Goal: Task Accomplishment & Management: Use online tool/utility

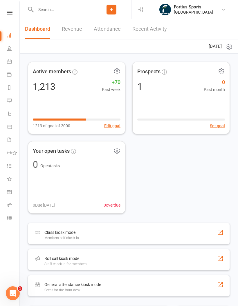
click at [11, 206] on icon at bounding box center [9, 205] width 5 height 5
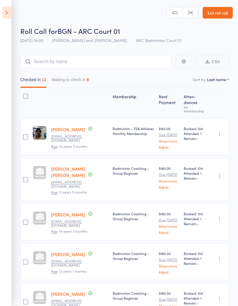
click at [81, 76] on button "Waiting to check in 8" at bounding box center [70, 81] width 37 height 13
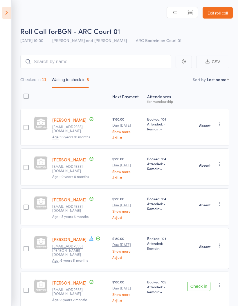
click at [35, 82] on button "Checked in 11" at bounding box center [33, 81] width 26 height 13
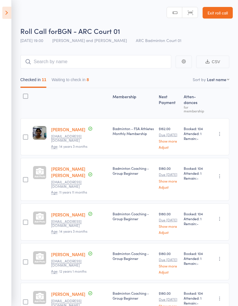
click at [3, 16] on icon at bounding box center [6, 13] width 9 height 12
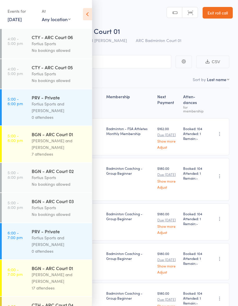
scroll to position [-6, 0]
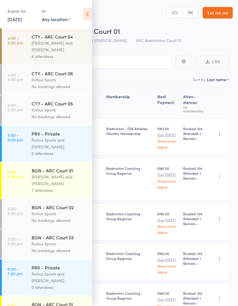
click at [86, 10] on icon at bounding box center [87, 14] width 9 height 12
click at [87, 13] on icon at bounding box center [87, 14] width 9 height 12
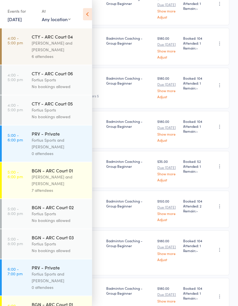
click at [57, 50] on div "Kathiravun Manivannan and Heymard Humblers" at bounding box center [59, 46] width 55 height 13
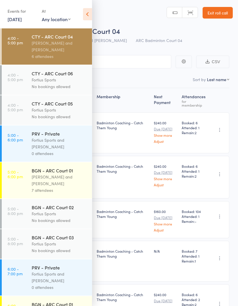
click at [86, 12] on icon at bounding box center [87, 14] width 9 height 12
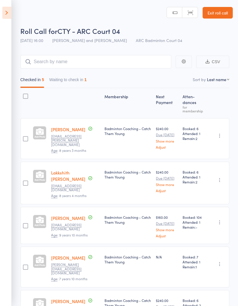
click at [9, 13] on icon at bounding box center [6, 13] width 9 height 12
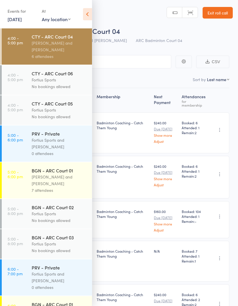
click at [66, 55] on div "6 attendees" at bounding box center [59, 56] width 55 height 7
click at [64, 50] on div "[PERSON_NAME] and [PERSON_NAME]" at bounding box center [59, 46] width 55 height 13
click at [84, 17] on icon at bounding box center [87, 14] width 9 height 12
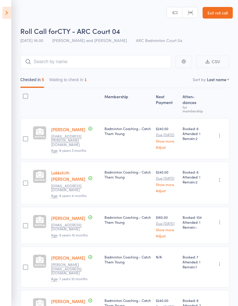
click at [77, 77] on button "Waiting to check in 1" at bounding box center [67, 81] width 37 height 13
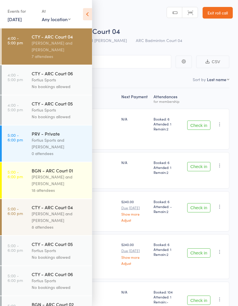
click at [87, 16] on icon at bounding box center [87, 14] width 9 height 12
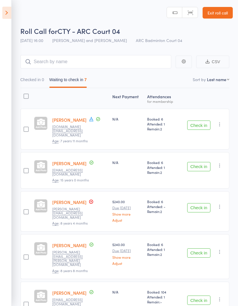
click at [4, 10] on icon at bounding box center [6, 13] width 9 height 12
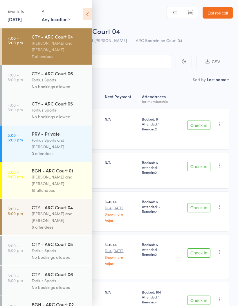
click at [62, 48] on div "Kathiravun Manivannan and Heymard Humblers" at bounding box center [59, 46] width 55 height 13
click at [86, 13] on icon at bounding box center [87, 14] width 9 height 12
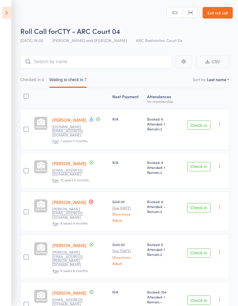
click at [201, 124] on button "Check in" at bounding box center [198, 125] width 23 height 9
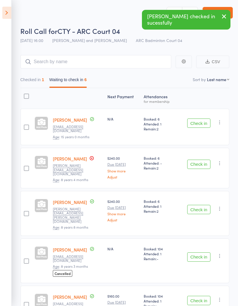
click at [198, 119] on button "Check in" at bounding box center [198, 123] width 23 height 9
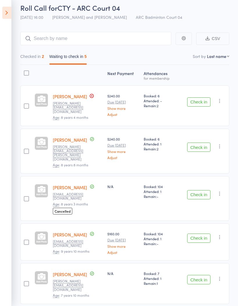
scroll to position [24, 0]
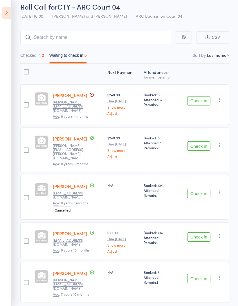
click at [201, 233] on button "Check in" at bounding box center [198, 237] width 23 height 9
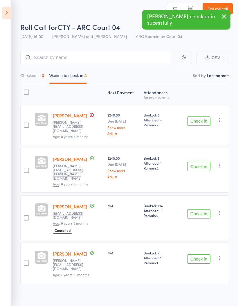
click at [200, 255] on button "Check in" at bounding box center [198, 259] width 23 height 9
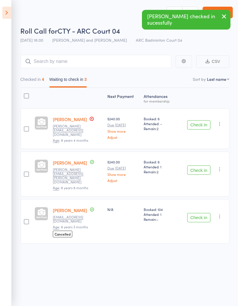
click at [41, 69] on div "Checked in 4 Waiting to check in 3" at bounding box center [124, 78] width 209 height 20
click at [37, 78] on button "Checked in 4" at bounding box center [32, 80] width 24 height 13
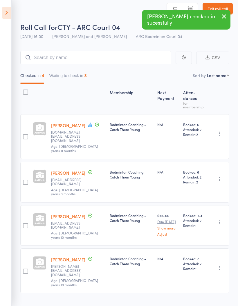
click at [75, 80] on button "Waiting to check in 3" at bounding box center [67, 77] width 37 height 13
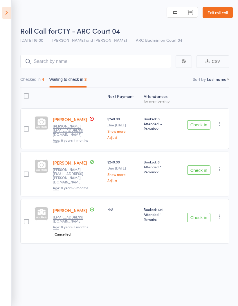
click at [38, 77] on button "Checked in 4" at bounding box center [32, 80] width 24 height 13
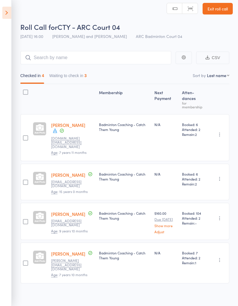
scroll to position [0, 0]
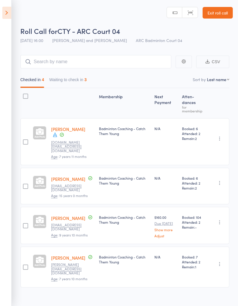
click at [75, 80] on button "Waiting to check in 3" at bounding box center [67, 81] width 37 height 13
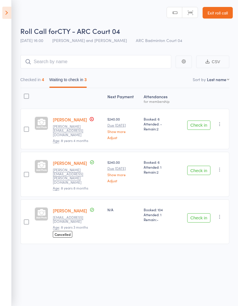
click at [33, 86] on button "Checked in 4" at bounding box center [32, 81] width 24 height 13
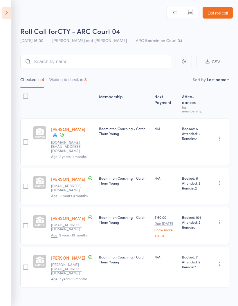
click at [75, 80] on button "Waiting to check in 3" at bounding box center [67, 81] width 37 height 13
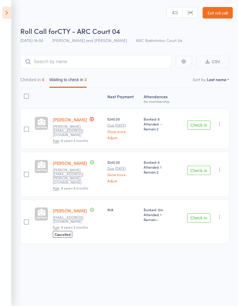
click at [223, 124] on icon "button" at bounding box center [220, 124] width 6 height 6
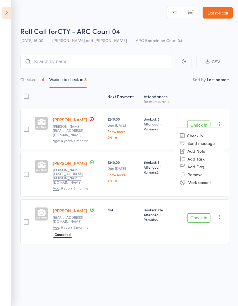
click at [204, 182] on li "Mark absent" at bounding box center [199, 182] width 48 height 8
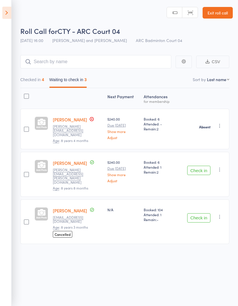
click at [221, 167] on icon "button" at bounding box center [220, 170] width 6 height 6
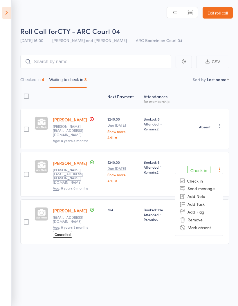
click at [204, 224] on li "Mark absent" at bounding box center [199, 228] width 48 height 8
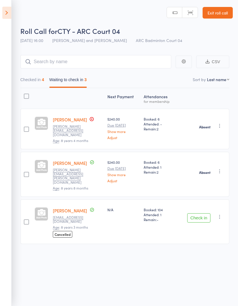
click at [220, 214] on icon "button" at bounding box center [220, 217] width 6 height 6
click at [199, 271] on li "Mark absent" at bounding box center [199, 275] width 48 height 8
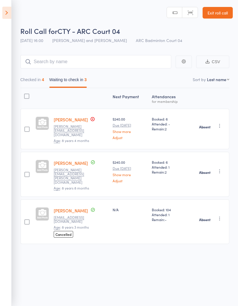
click at [4, 15] on icon at bounding box center [6, 13] width 9 height 12
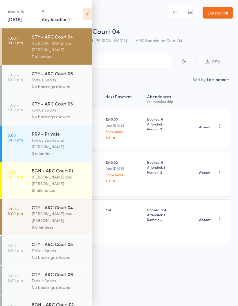
click at [48, 180] on div "Antonio Emanuel and Vinh Nguyen" at bounding box center [59, 180] width 55 height 13
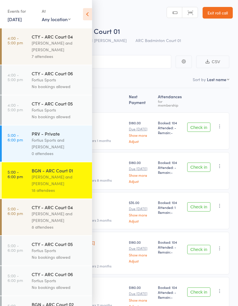
click at [89, 16] on icon at bounding box center [87, 14] width 9 height 12
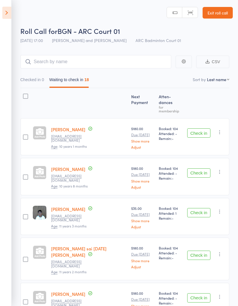
click at [33, 82] on button "Checked in 0" at bounding box center [32, 81] width 24 height 13
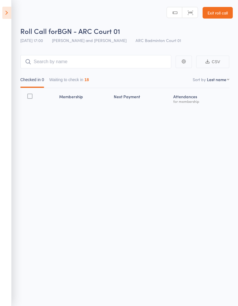
click at [81, 81] on button "Waiting to check in 18" at bounding box center [69, 81] width 40 height 13
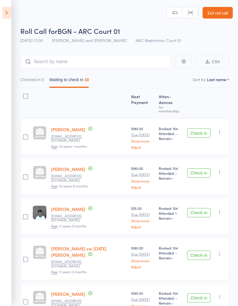
click at [6, 14] on icon at bounding box center [6, 13] width 9 height 12
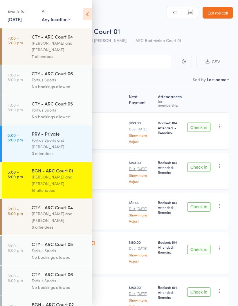
click at [62, 148] on div "Fortius Sports and Michael Chu" at bounding box center [59, 143] width 55 height 13
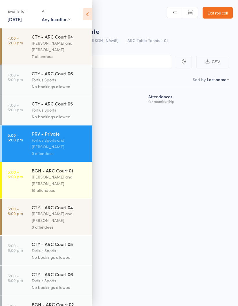
click at [49, 221] on div "Kathiravun Manivannan and Heymard Humblers" at bounding box center [59, 217] width 55 height 13
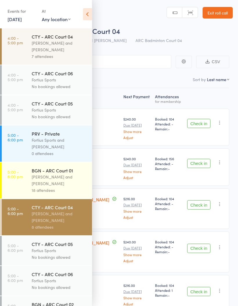
click at [56, 186] on div "Antonio Emanuel and Vinh Nguyen" at bounding box center [59, 180] width 55 height 13
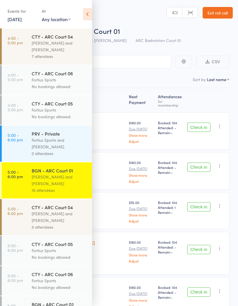
click at [84, 19] on icon at bounding box center [87, 14] width 9 height 12
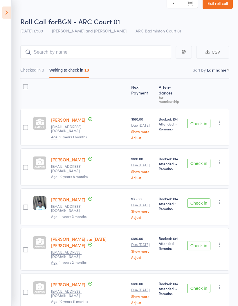
scroll to position [10, 0]
click at [200, 119] on button "Check in" at bounding box center [198, 123] width 23 height 9
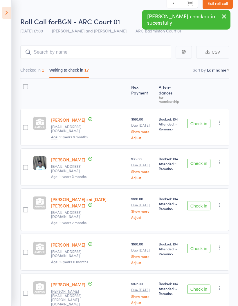
click at [201, 119] on button "Check in" at bounding box center [198, 123] width 23 height 9
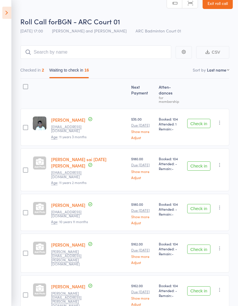
click at [199, 120] on button "Check in" at bounding box center [198, 123] width 23 height 9
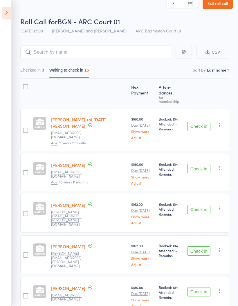
click at [199, 164] on button "Check in" at bounding box center [198, 168] width 23 height 9
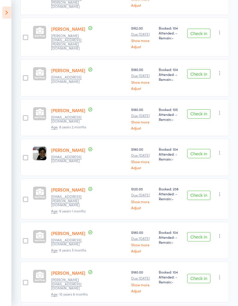
scroll to position [188, 0]
click at [203, 109] on button "Check in" at bounding box center [198, 113] width 23 height 9
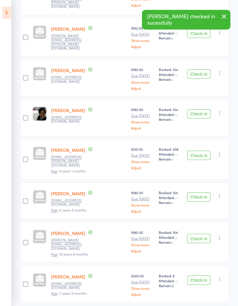
click at [205, 109] on button "Check in" at bounding box center [198, 113] width 23 height 9
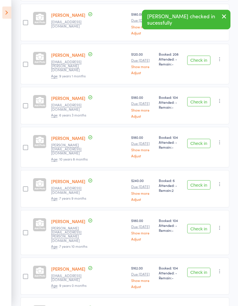
scroll to position [243, 0]
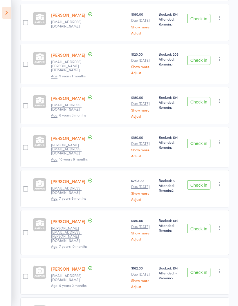
click at [200, 97] on button "Check in" at bounding box center [198, 101] width 23 height 9
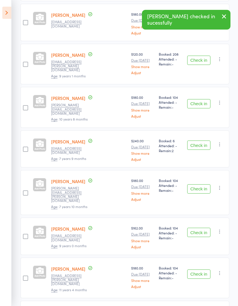
click at [204, 99] on button "Check in" at bounding box center [198, 103] width 23 height 9
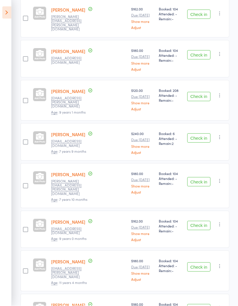
scroll to position [206, 0]
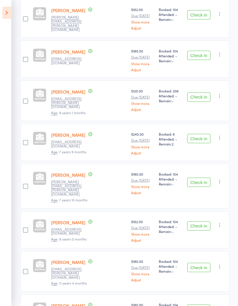
click at [197, 178] on button "Check in" at bounding box center [198, 182] width 23 height 9
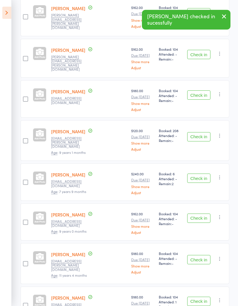
scroll to position [190, 0]
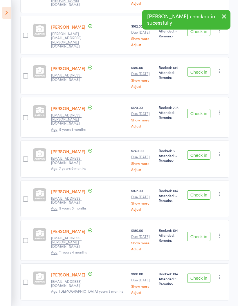
click at [198, 191] on button "Check in" at bounding box center [198, 195] width 23 height 9
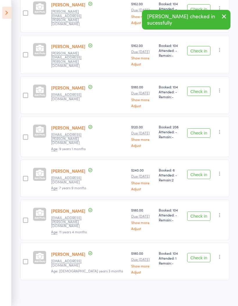
scroll to position [150, 0]
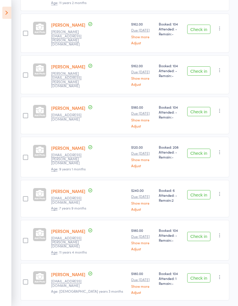
click at [197, 274] on button "Check in" at bounding box center [198, 278] width 23 height 9
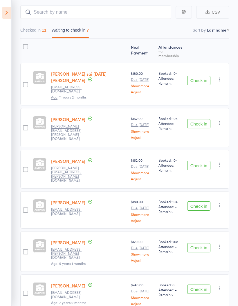
scroll to position [62, 0]
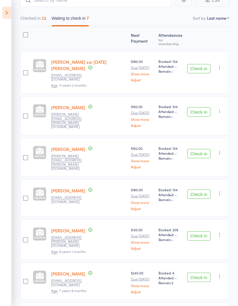
click at [198, 232] on button "Check in" at bounding box center [198, 236] width 23 height 9
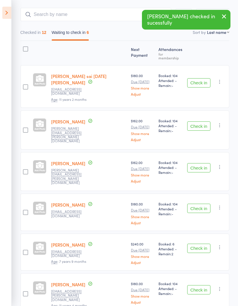
scroll to position [71, 0]
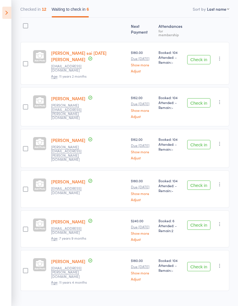
click at [39, 10] on button "Checked in 12" at bounding box center [33, 10] width 26 height 13
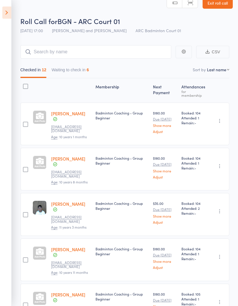
scroll to position [0, 0]
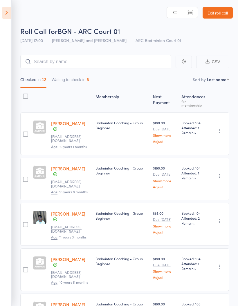
click at [77, 81] on button "Waiting to check in 6" at bounding box center [70, 81] width 37 height 13
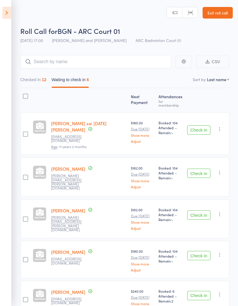
click at [203, 251] on button "Check in" at bounding box center [198, 255] width 23 height 9
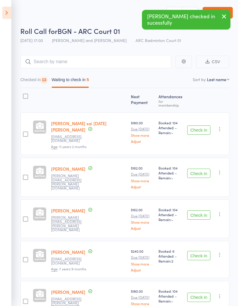
scroll to position [23, 0]
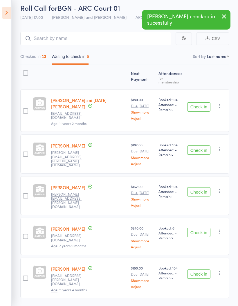
click at [34, 61] on button "Checked in 13" at bounding box center [33, 57] width 26 height 13
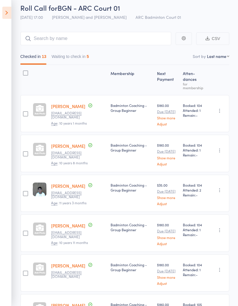
click at [79, 56] on button "Waiting to check in 5" at bounding box center [70, 57] width 37 height 13
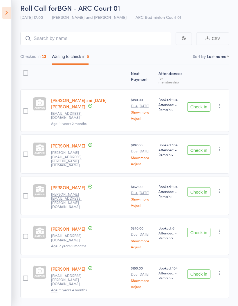
scroll to position [31, 0]
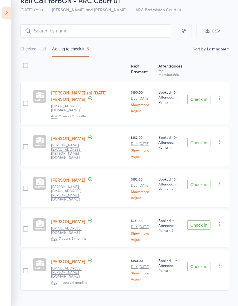
click at [29, 53] on button "Checked in 13" at bounding box center [33, 50] width 26 height 13
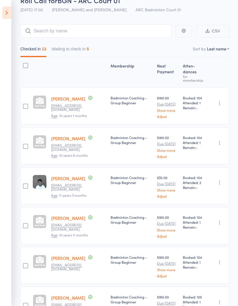
click at [6, 9] on icon at bounding box center [6, 13] width 9 height 12
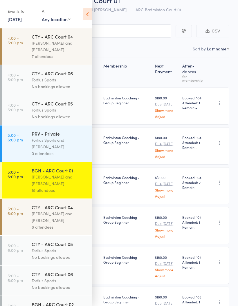
click at [53, 219] on div "Kathiravun Manivannan and Heymard Humblers" at bounding box center [59, 217] width 55 height 13
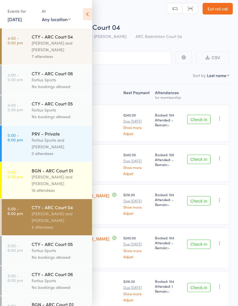
click at [91, 12] on icon at bounding box center [87, 14] width 9 height 12
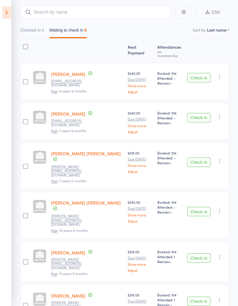
scroll to position [49, 0]
click at [200, 114] on button "Check in" at bounding box center [198, 117] width 23 height 9
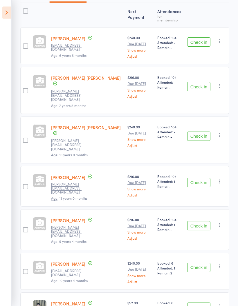
scroll to position [92, 0]
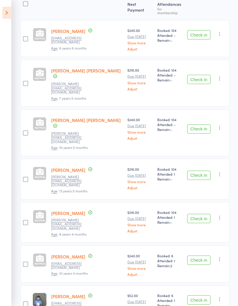
click at [199, 171] on button "Check in" at bounding box center [198, 175] width 23 height 9
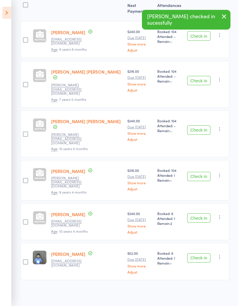
scroll to position [65, 0]
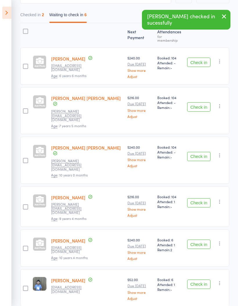
click at [197, 198] on button "Check in" at bounding box center [198, 202] width 23 height 9
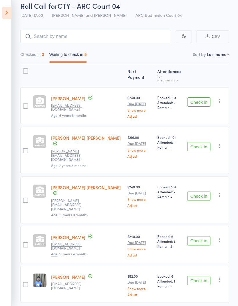
click at [196, 236] on button "Check in" at bounding box center [198, 240] width 23 height 9
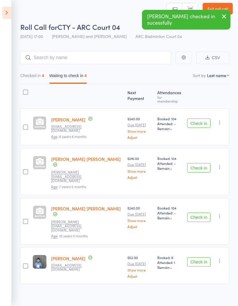
scroll to position [0, 0]
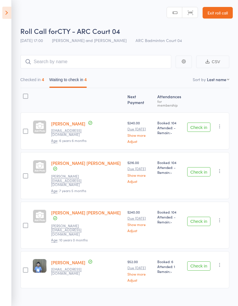
click at [36, 79] on button "Checked in 4" at bounding box center [32, 81] width 24 height 13
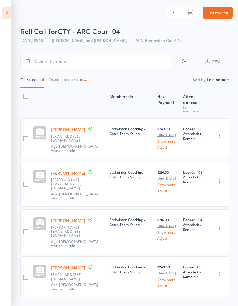
click at [82, 84] on button "Waiting to check in 4" at bounding box center [67, 81] width 37 height 13
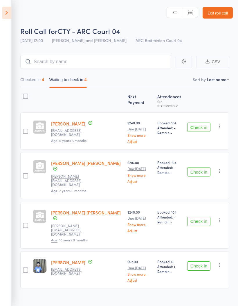
click at [37, 77] on button "Checked in 4" at bounding box center [32, 81] width 24 height 13
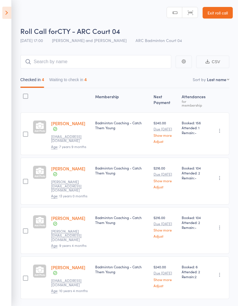
click at [81, 78] on button "Waiting to check in 4" at bounding box center [67, 81] width 37 height 13
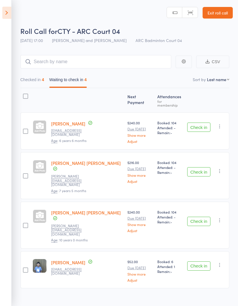
click at [10, 10] on icon at bounding box center [6, 13] width 9 height 12
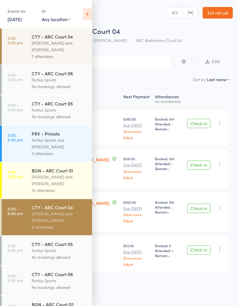
click at [31, 223] on link "5:00 - 6:00 pm CTY - ARC Court 04 Kathiravun Manivannan and Heymard Humblers 8 …" at bounding box center [47, 217] width 90 height 36
click at [89, 13] on icon at bounding box center [87, 14] width 9 height 12
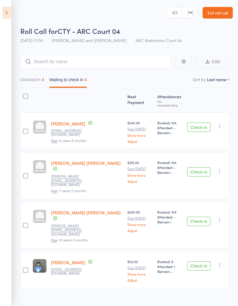
click at [200, 124] on button "Check in" at bounding box center [198, 127] width 23 height 9
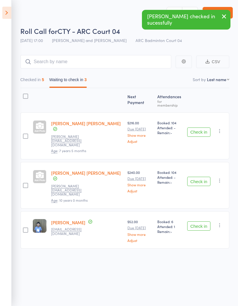
click at [200, 128] on button "Check in" at bounding box center [198, 132] width 23 height 9
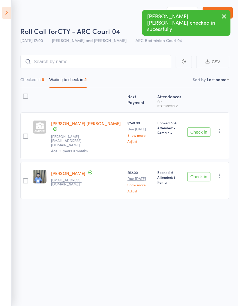
click at [196, 128] on button "Check in" at bounding box center [198, 132] width 23 height 9
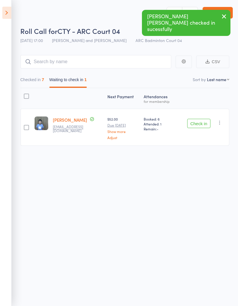
click at [201, 122] on button "Check in" at bounding box center [198, 123] width 23 height 9
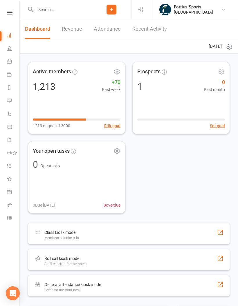
click at [57, 12] on input "text" at bounding box center [63, 10] width 58 height 8
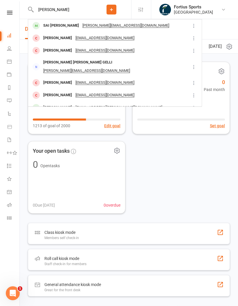
type input "Akshaya"
click at [41, 24] on div at bounding box center [36, 26] width 11 height 10
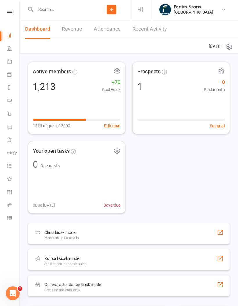
click at [76, 8] on input "text" at bounding box center [63, 10] width 58 height 8
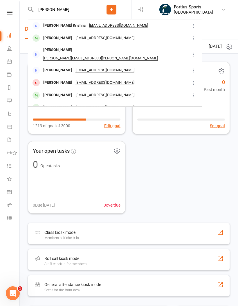
click at [66, 11] on input "[PERSON_NAME]" at bounding box center [63, 10] width 58 height 8
type input "K"
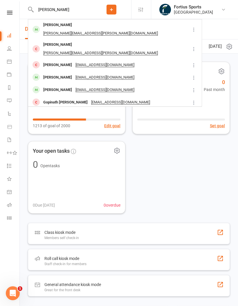
click at [65, 8] on input "[PERSON_NAME]" at bounding box center [63, 10] width 58 height 8
type input "D"
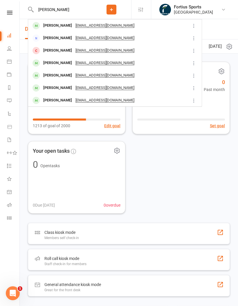
type input "[PERSON_NAME]"
click at [62, 65] on div "[PERSON_NAME]" at bounding box center [57, 63] width 32 height 8
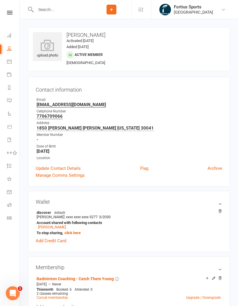
click at [62, 11] on input "text" at bounding box center [63, 10] width 58 height 8
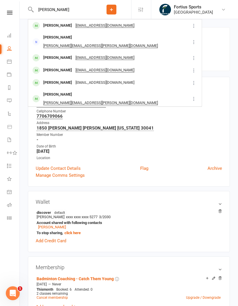
type input "[PERSON_NAME]"
